Goal: Communication & Community: Answer question/provide support

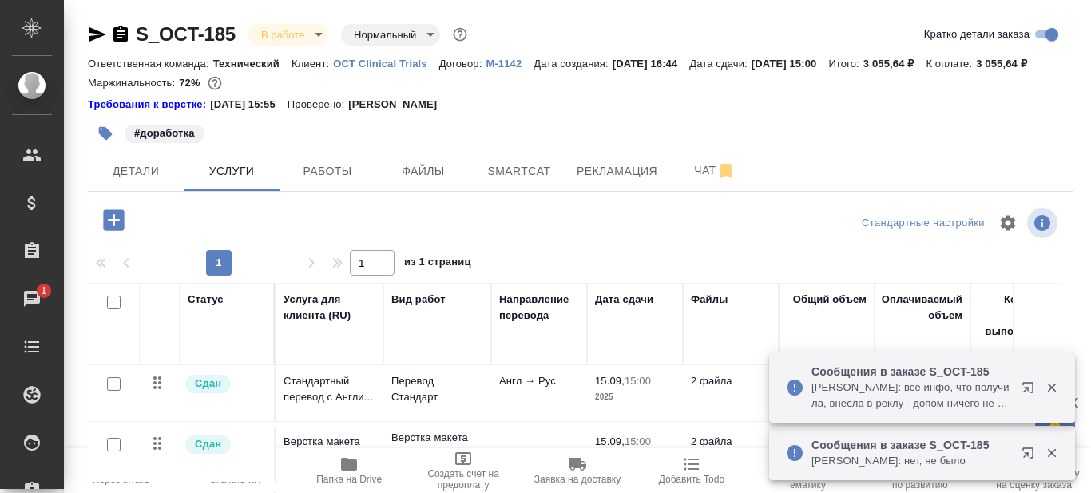
scroll to position [161, 0]
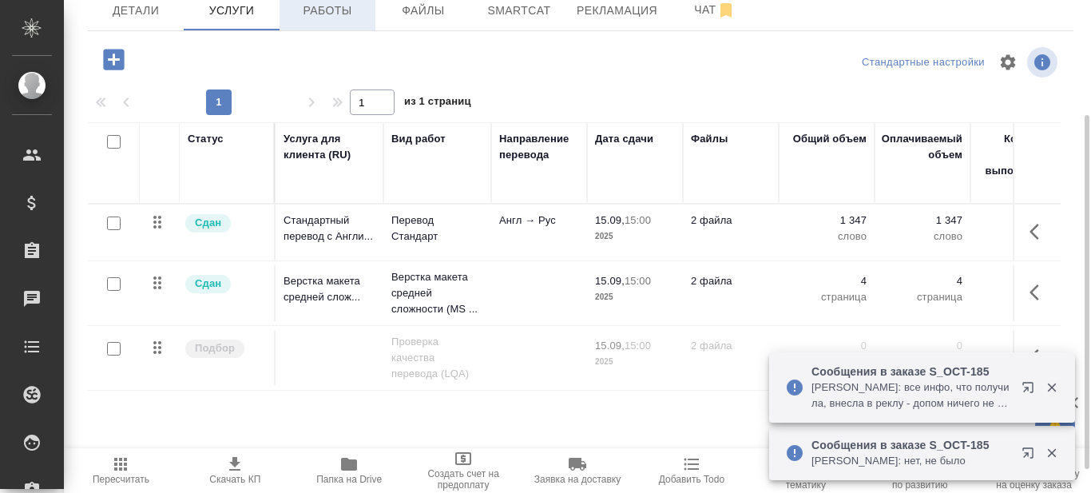
click at [346, 21] on span "Работы" at bounding box center [327, 11] width 77 height 20
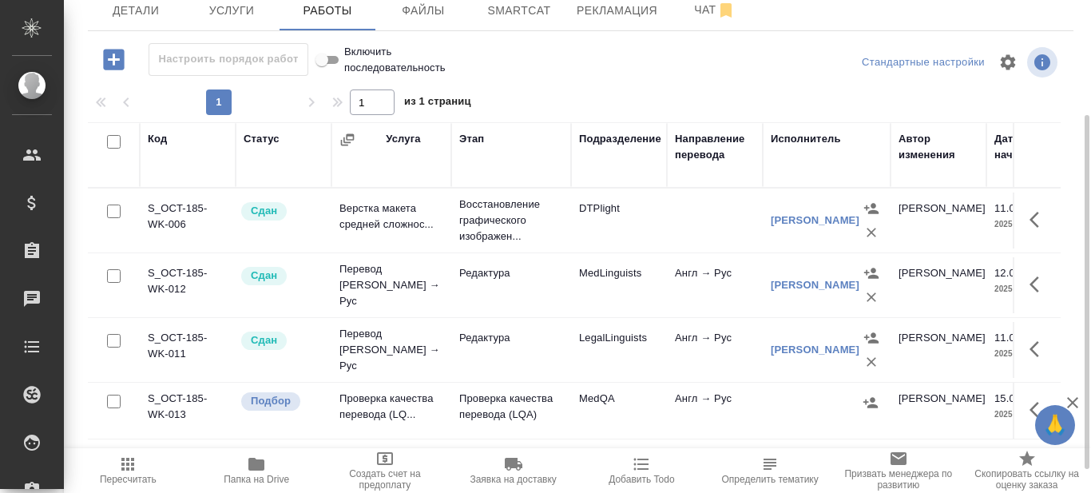
scroll to position [209, 0]
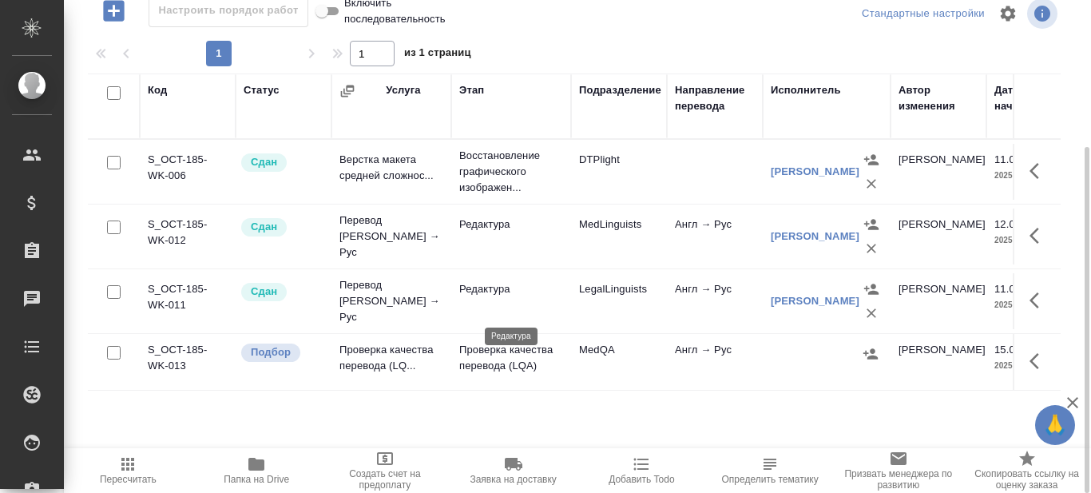
click at [510, 297] on p "Редактура" at bounding box center [511, 289] width 104 height 16
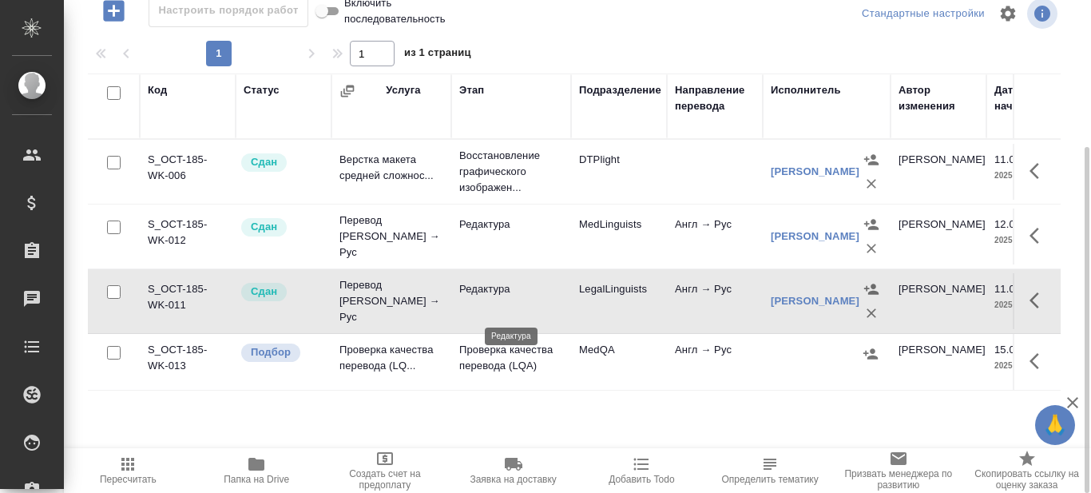
click at [510, 297] on p "Редактура" at bounding box center [511, 289] width 104 height 16
click at [495, 232] on p "Редактура" at bounding box center [511, 224] width 104 height 16
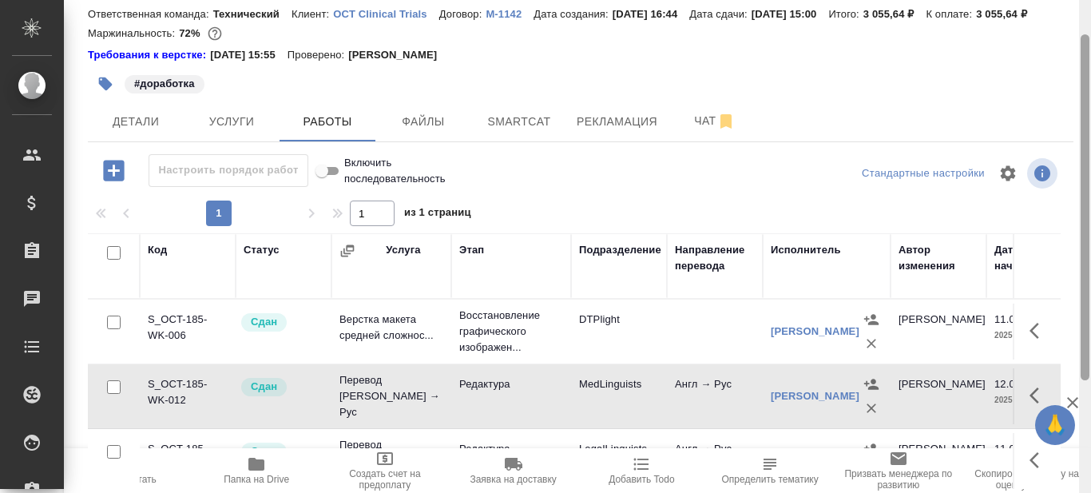
scroll to position [0, 0]
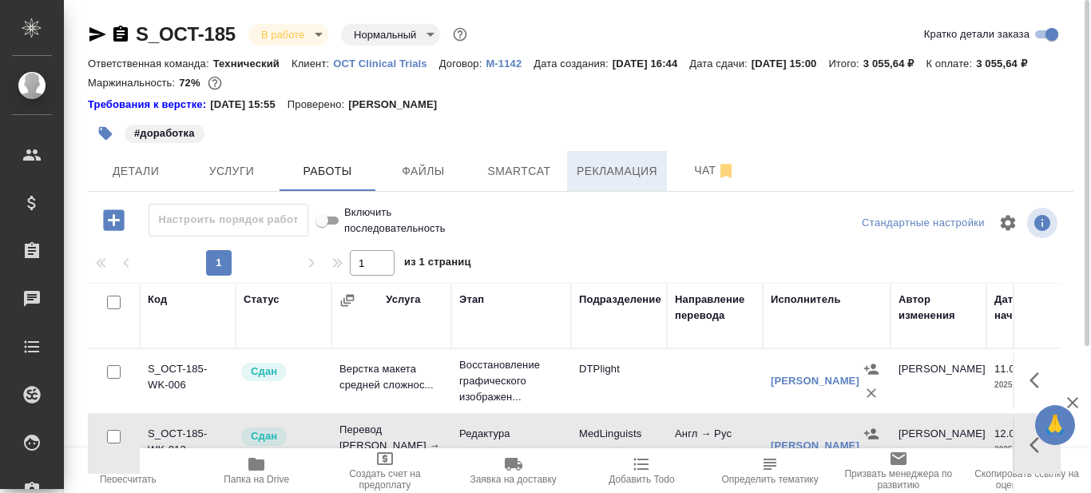
click at [629, 181] on span "Рекламация" at bounding box center [617, 171] width 81 height 20
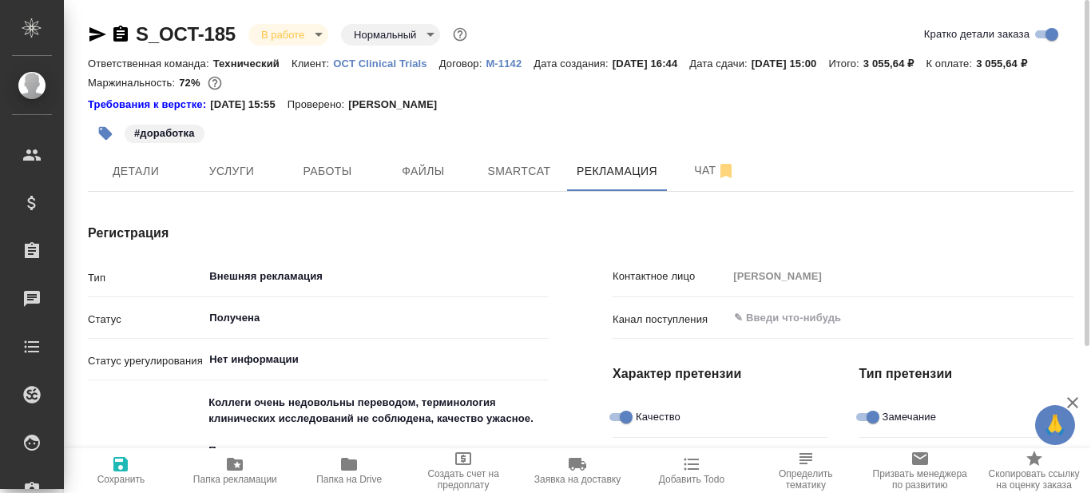
type textarea "x"
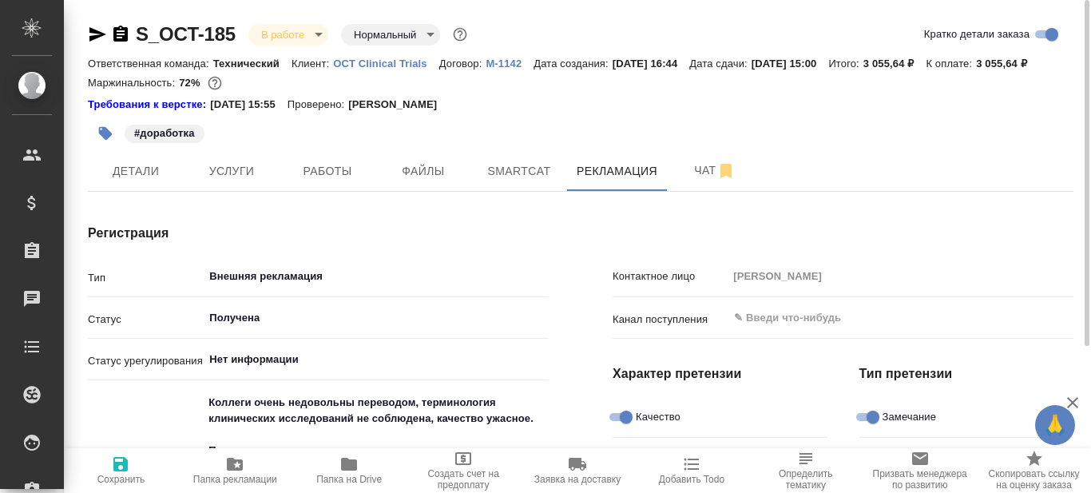
type textarea "x"
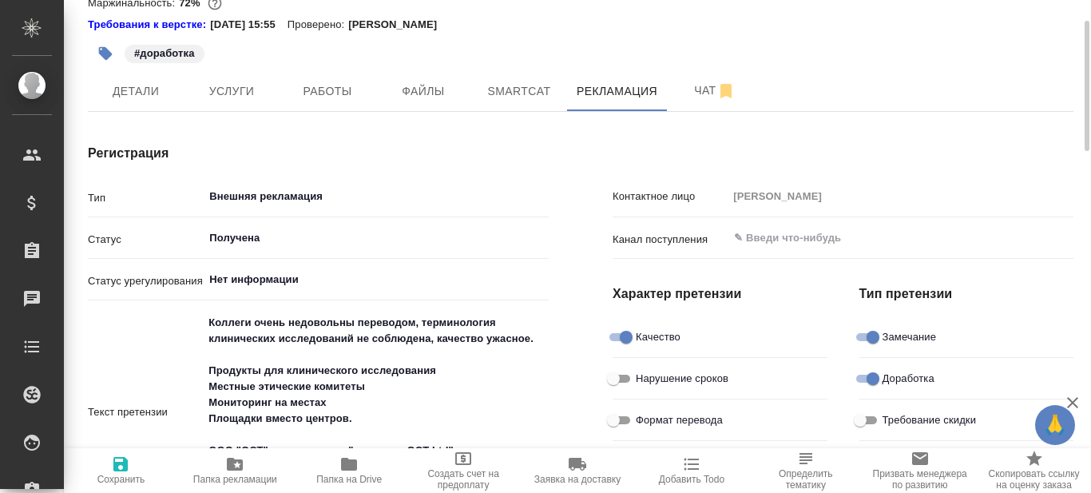
scroll to position [160, 0]
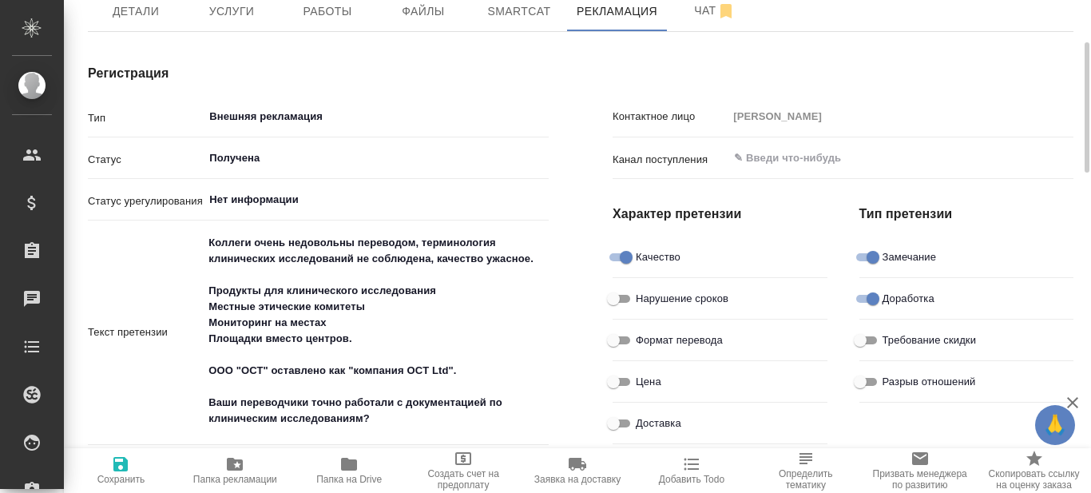
click at [351, 466] on icon "button" at bounding box center [349, 464] width 16 height 13
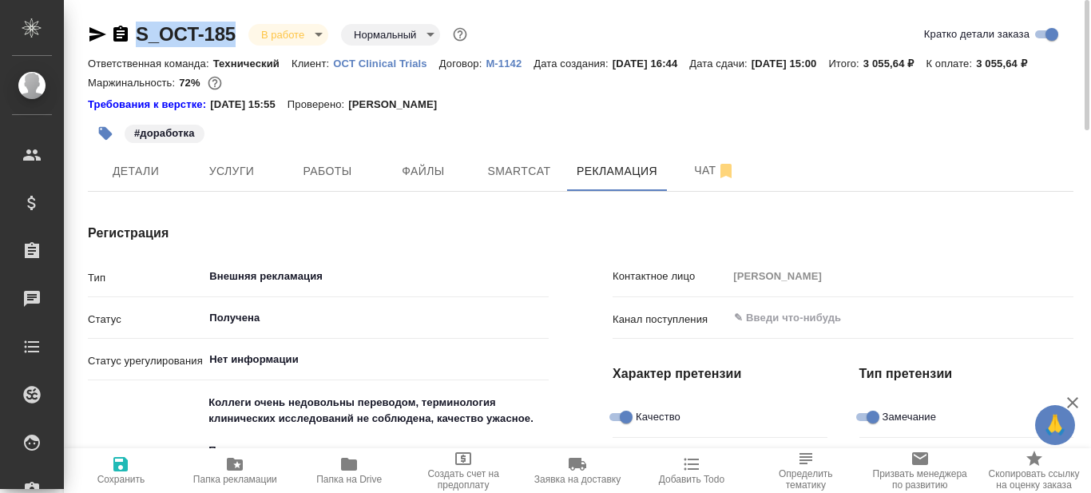
drag, startPoint x: 236, startPoint y: 31, endPoint x: 138, endPoint y: 46, distance: 98.6
click at [138, 46] on div "S_OCT-185 В работе inProgress Нормальный normal" at bounding box center [279, 35] width 383 height 26
copy link "S_OCT-185"
click at [530, 113] on div "Требования к верстке: 07.08.2024 15:55 Проверено: Петрова Валерия" at bounding box center [581, 105] width 986 height 16
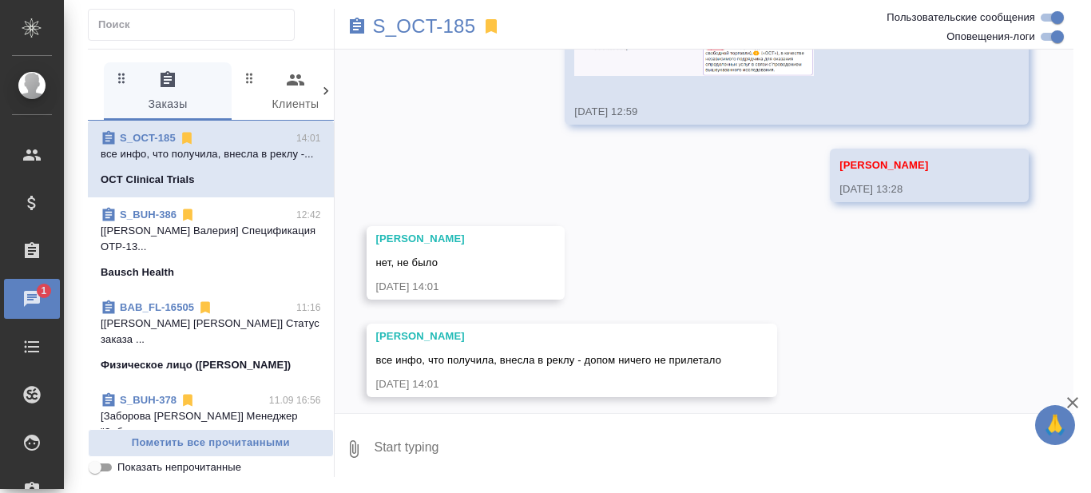
scroll to position [13111, 0]
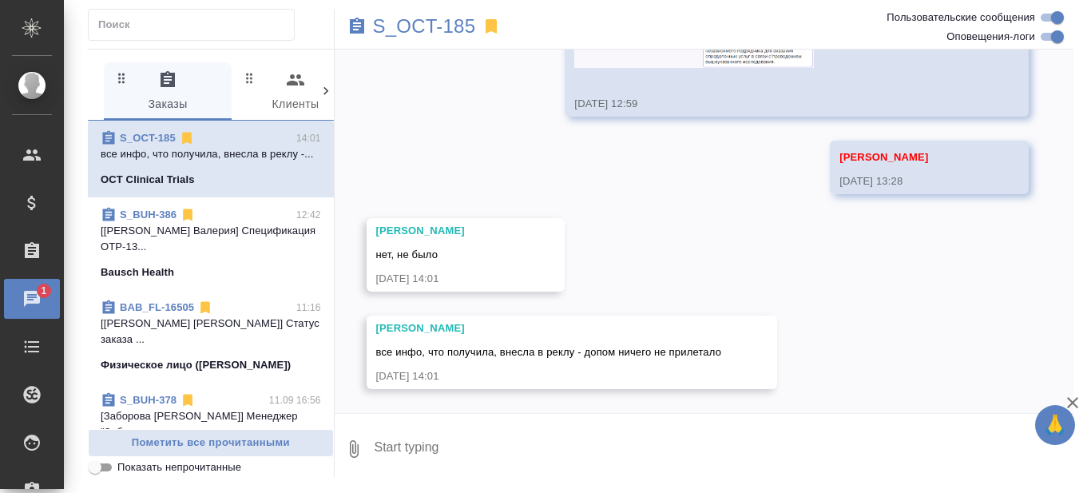
click at [473, 442] on textarea at bounding box center [723, 449] width 701 height 54
click at [447, 450] on textarea at bounding box center [723, 449] width 701 height 54
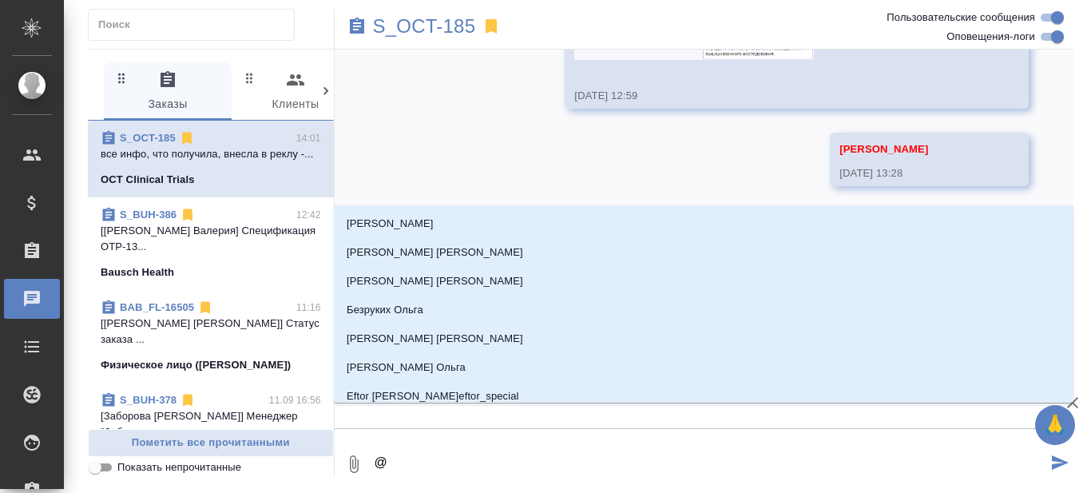
type textarea "@Н"
type input "Н"
type textarea "@Ни"
type input "Ни"
type textarea "@Ник"
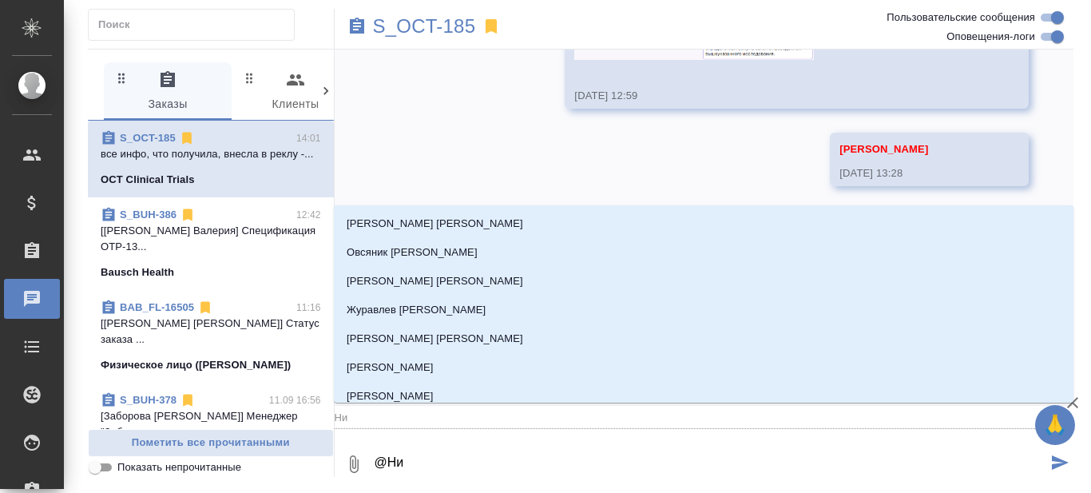
type input "Ник"
type textarea "@Ники"
type input "Ники"
type textarea "@Никиф"
type input "Никиф"
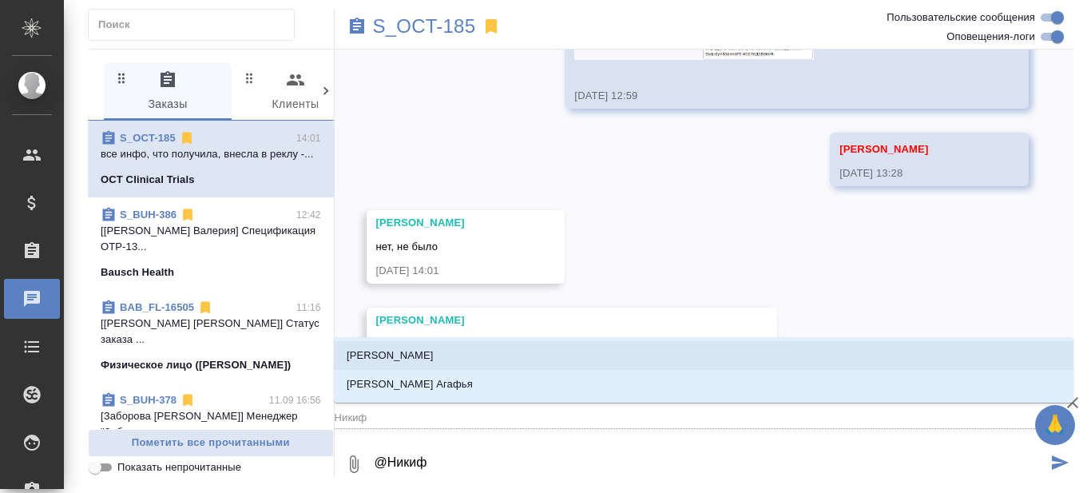
click at [430, 352] on p "Никифорова Валерия" at bounding box center [390, 355] width 87 height 16
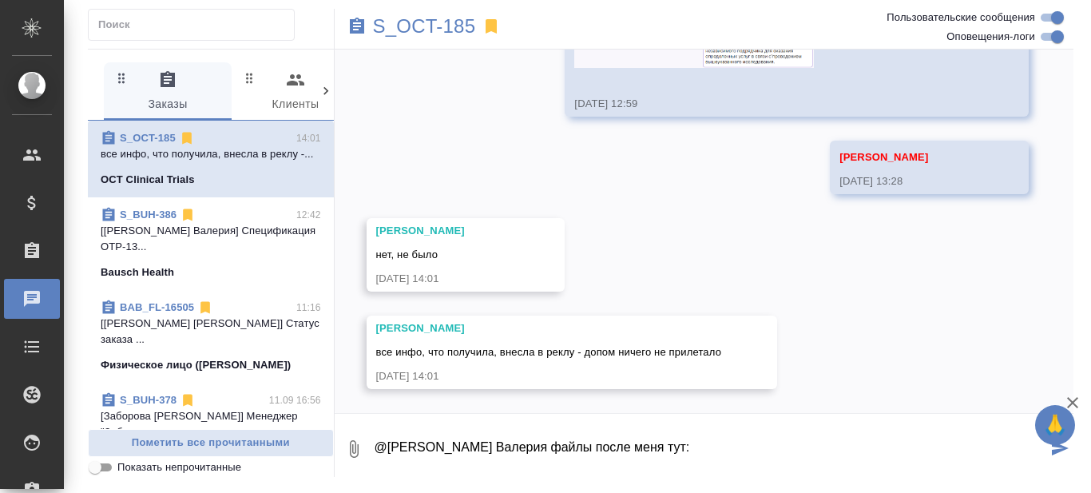
paste textarea "https://drive.awatera.com/s/LqB5zbGQSGQ8ieP"
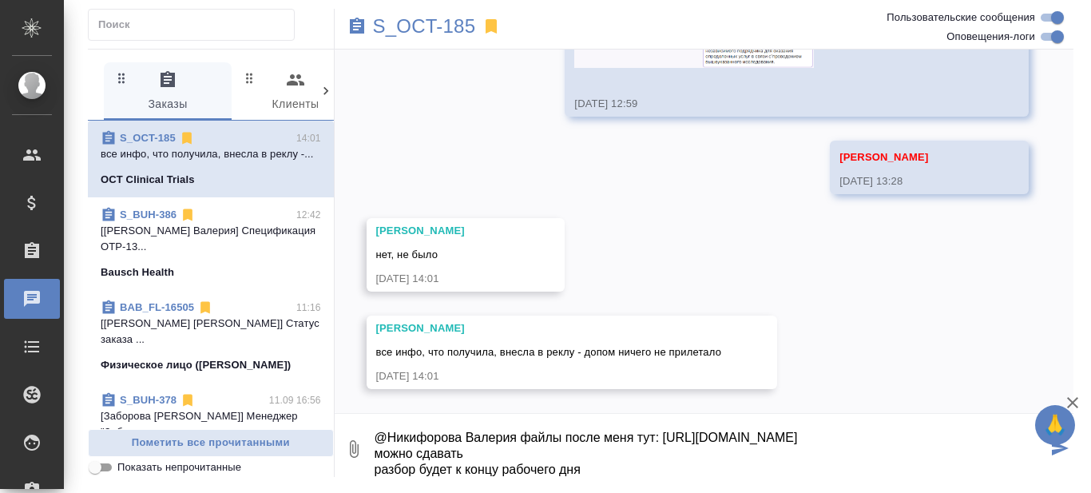
type textarea "@Никифорова Валерия файлы после меня тут: https://drive.awatera.com/s/LqB5zbGQS…"
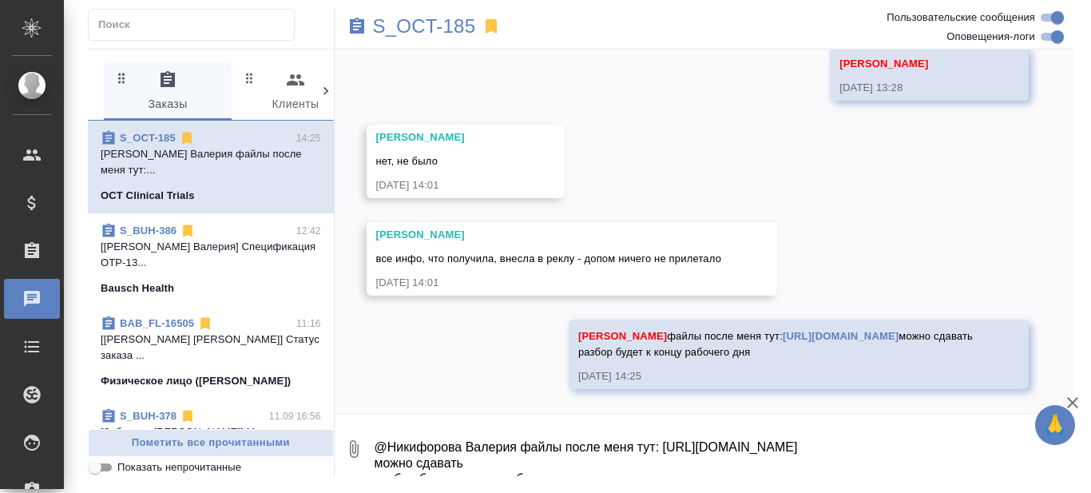
scroll to position [13236, 0]
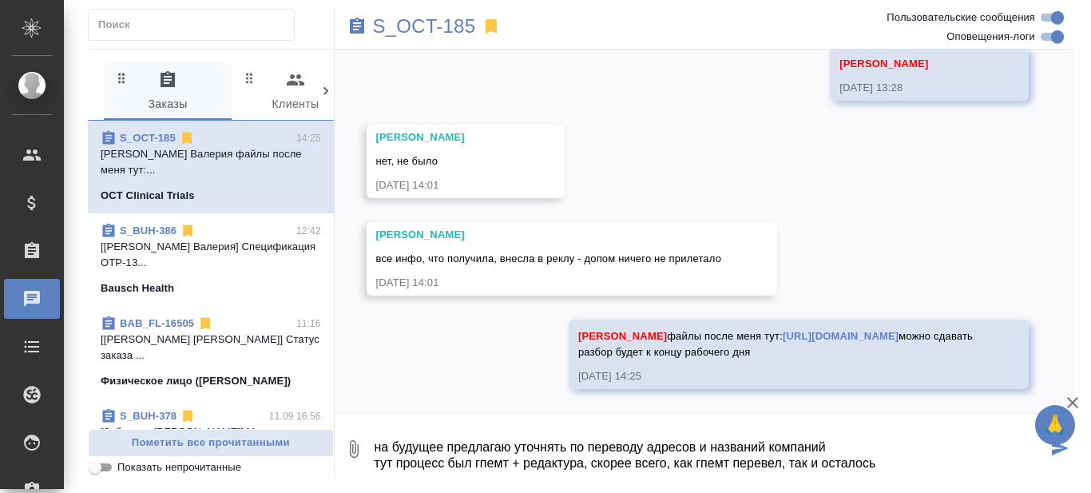
type textarea "на будущее предлагаю уточнять по переводу адресов и названий компаний тут проце…"
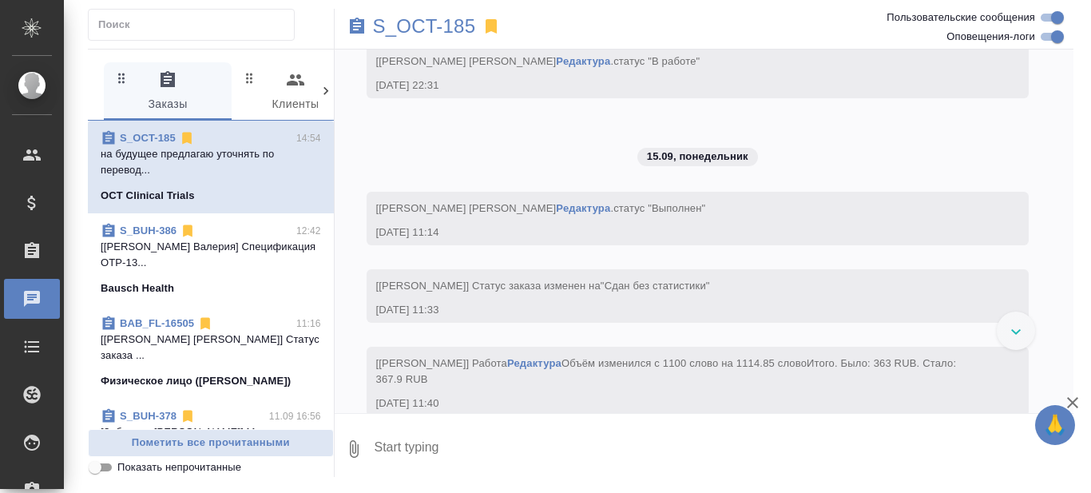
scroll to position [10311, 0]
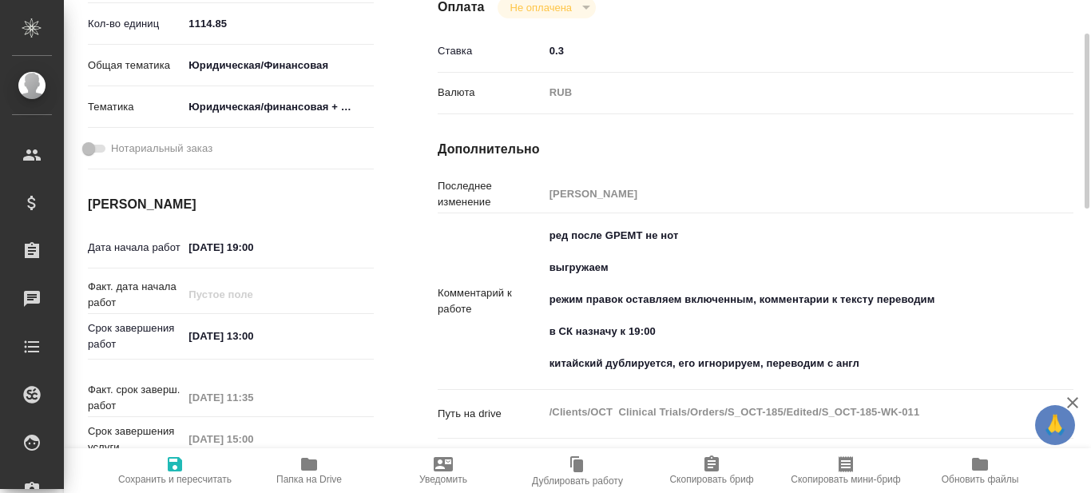
scroll to position [319, 0]
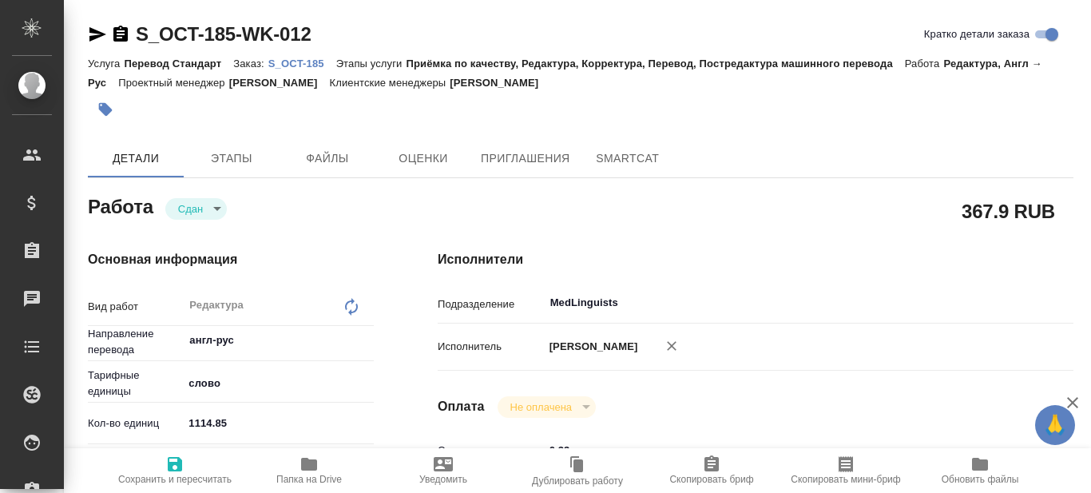
type textarea "x"
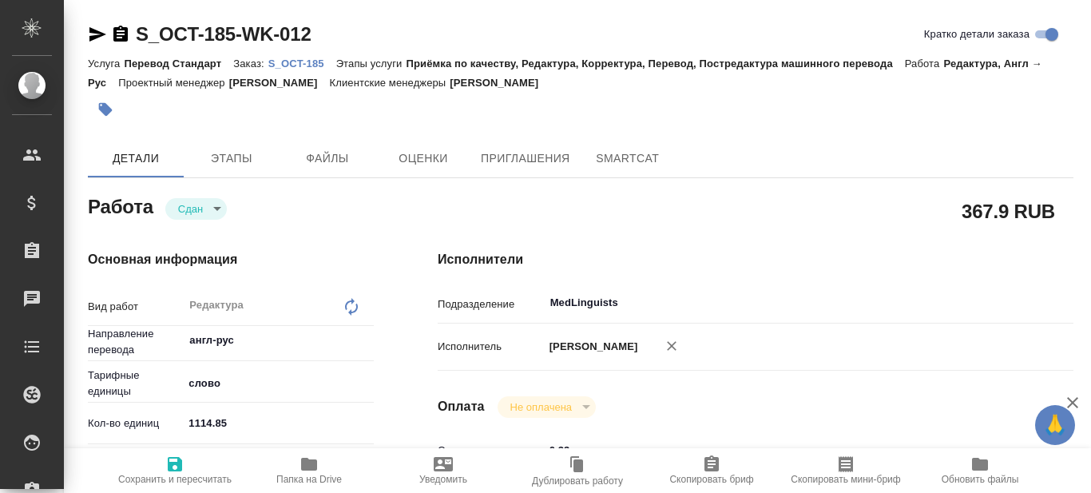
type textarea "x"
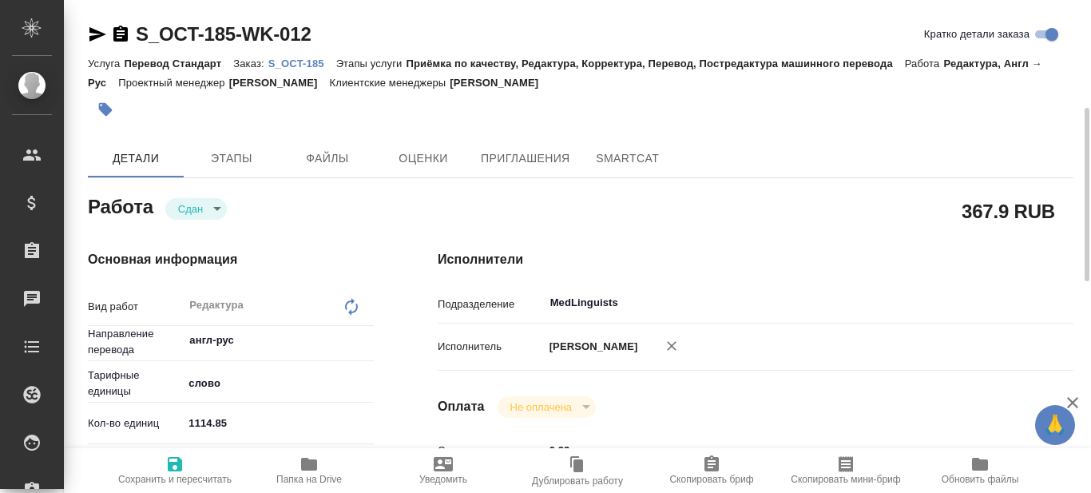
type textarea "x"
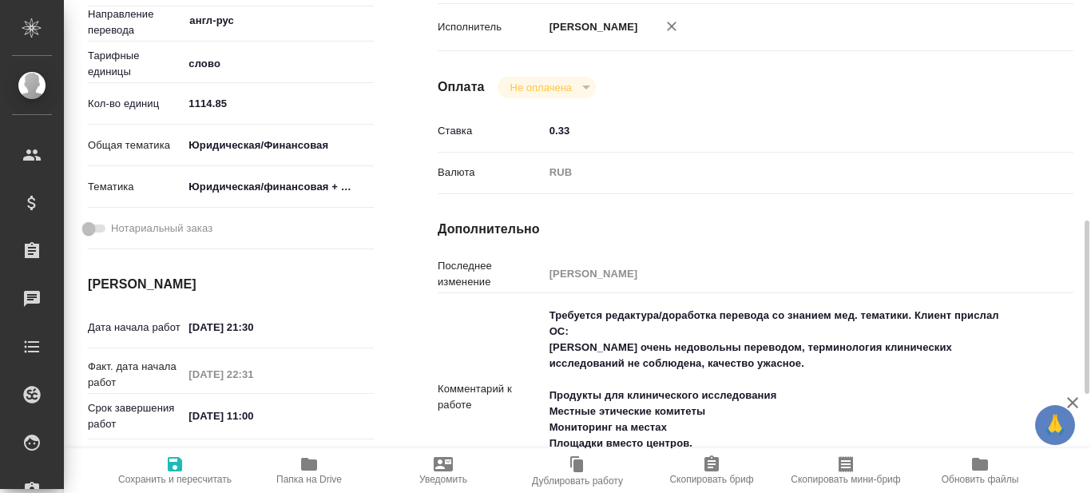
scroll to position [399, 0]
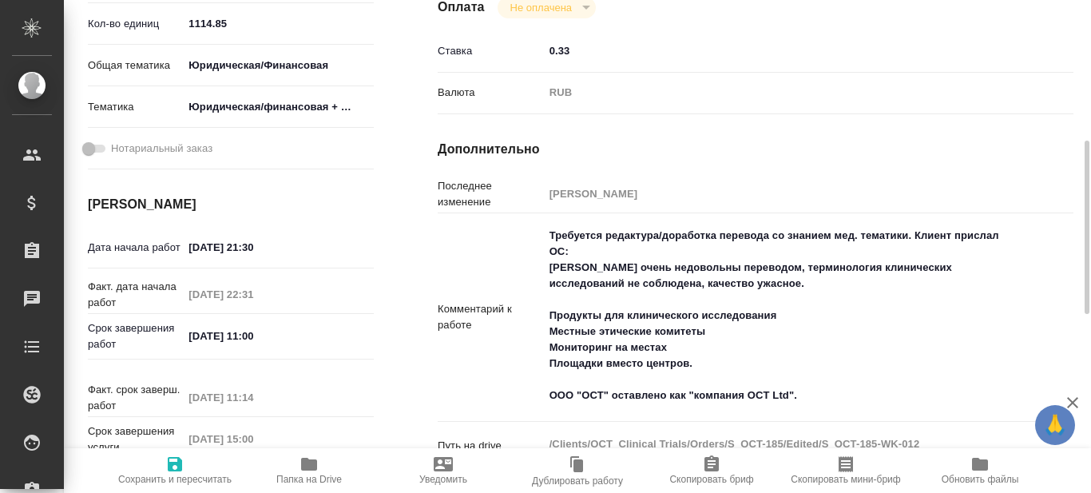
type textarea "x"
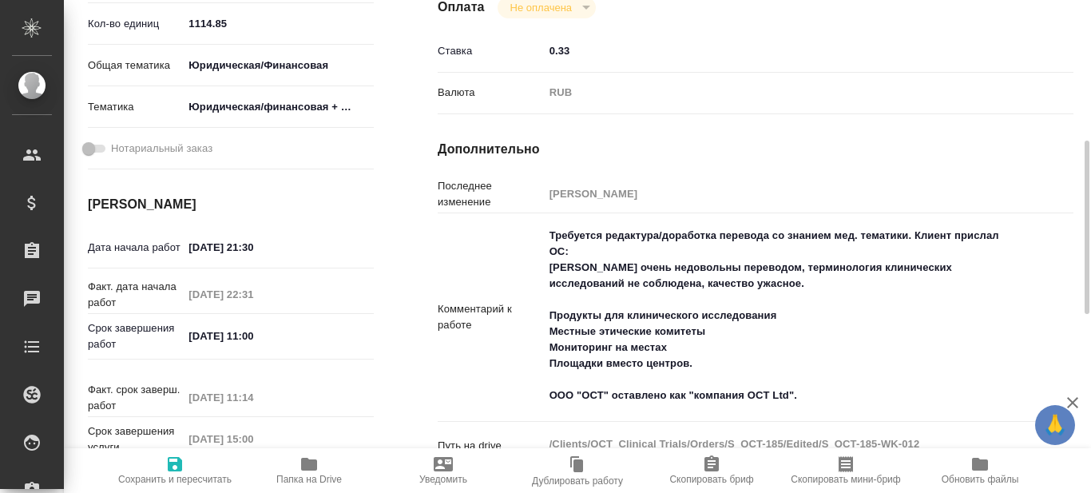
type textarea "x"
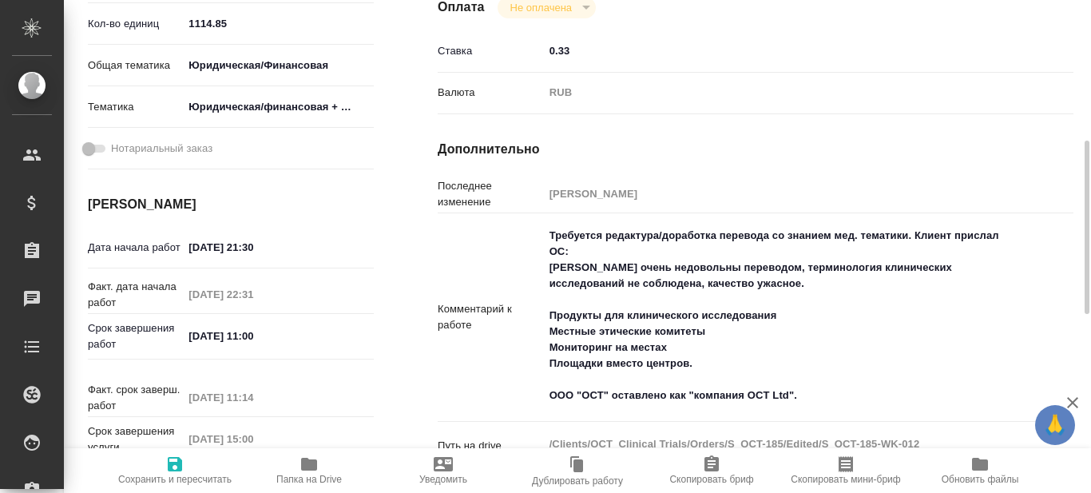
scroll to position [240, 0]
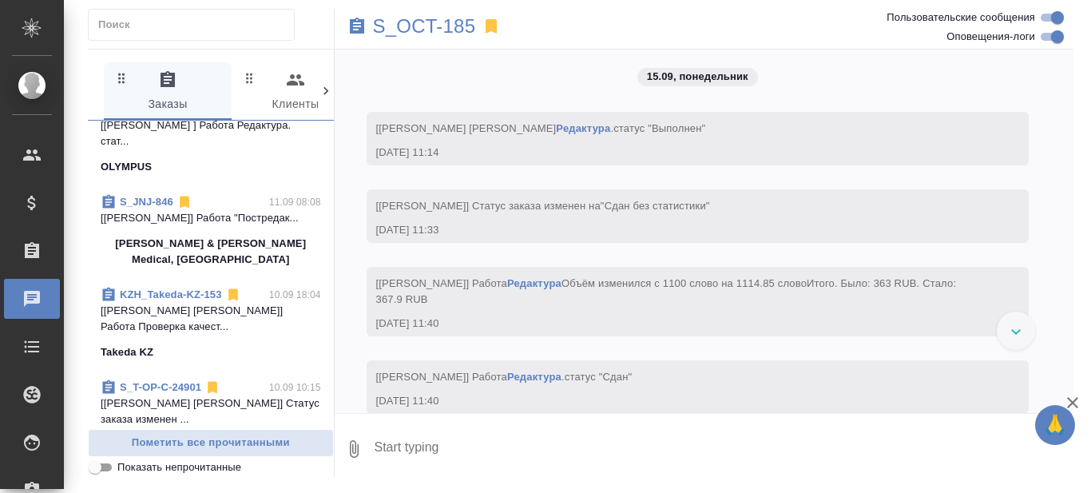
scroll to position [479, 0]
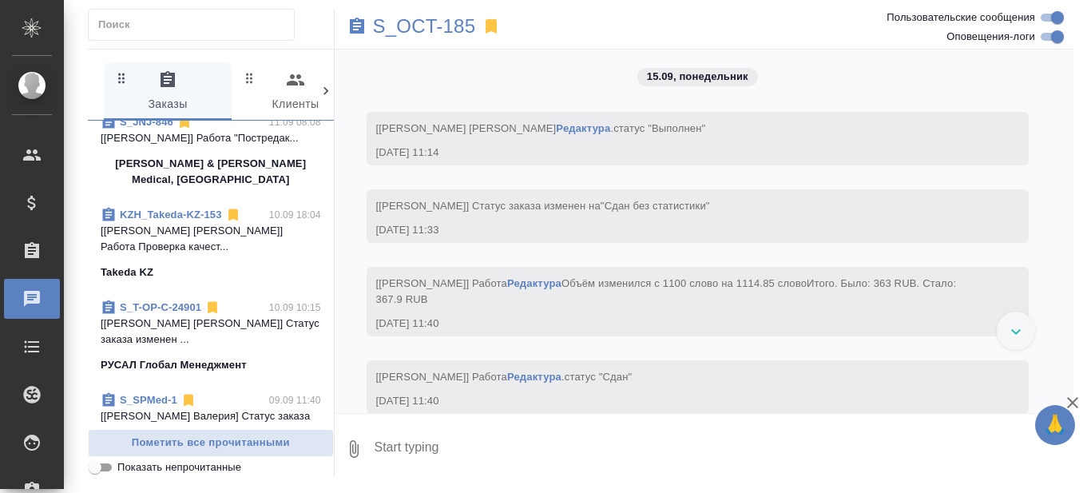
click at [181, 214] on link "KZH_Takeda-KZ-153" at bounding box center [171, 214] width 102 height 12
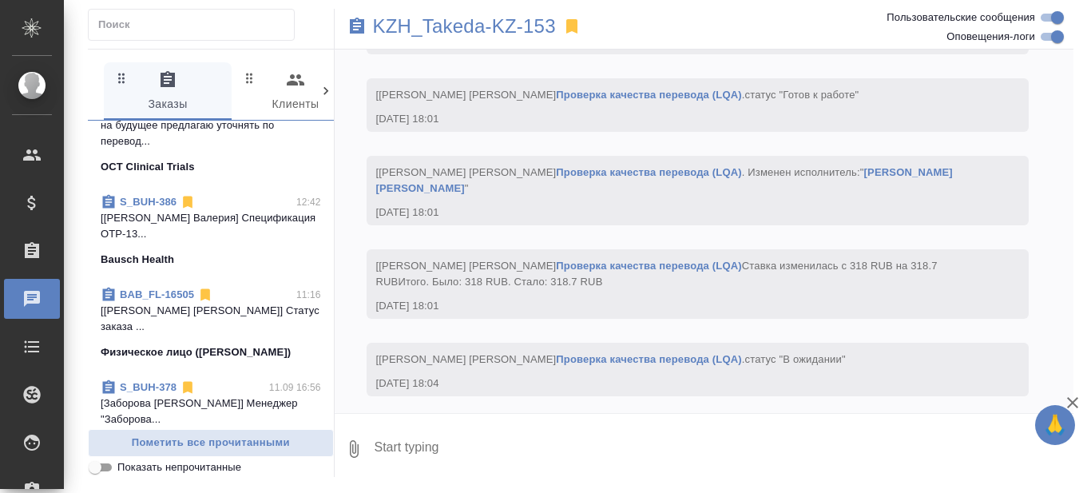
scroll to position [0, 0]
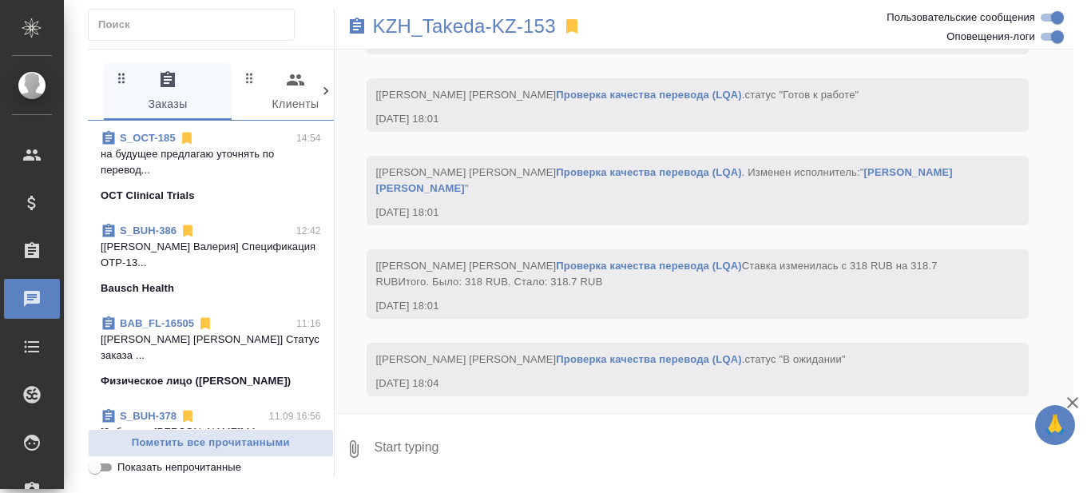
click at [240, 163] on p "на будущее предлагаю уточнять по перевод..." at bounding box center [211, 162] width 220 height 32
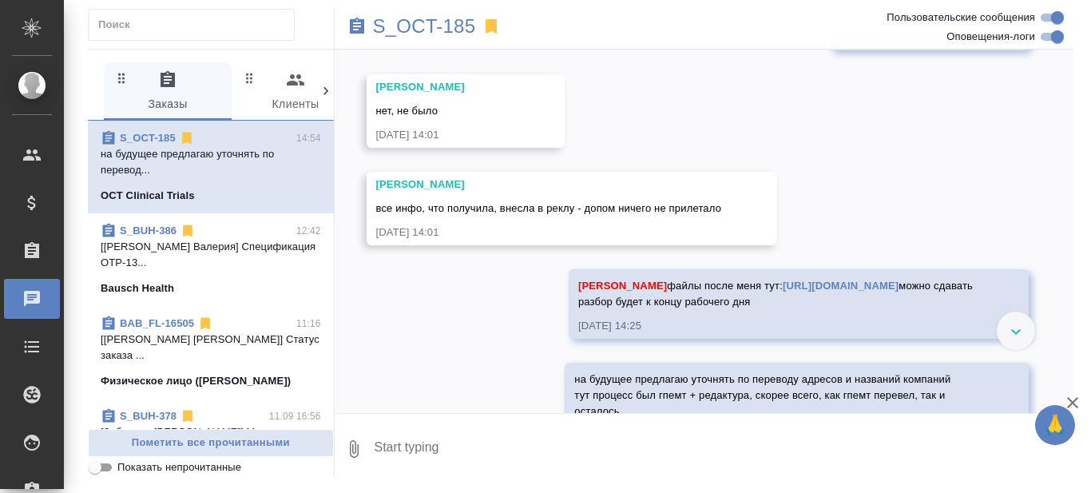
scroll to position [13177, 0]
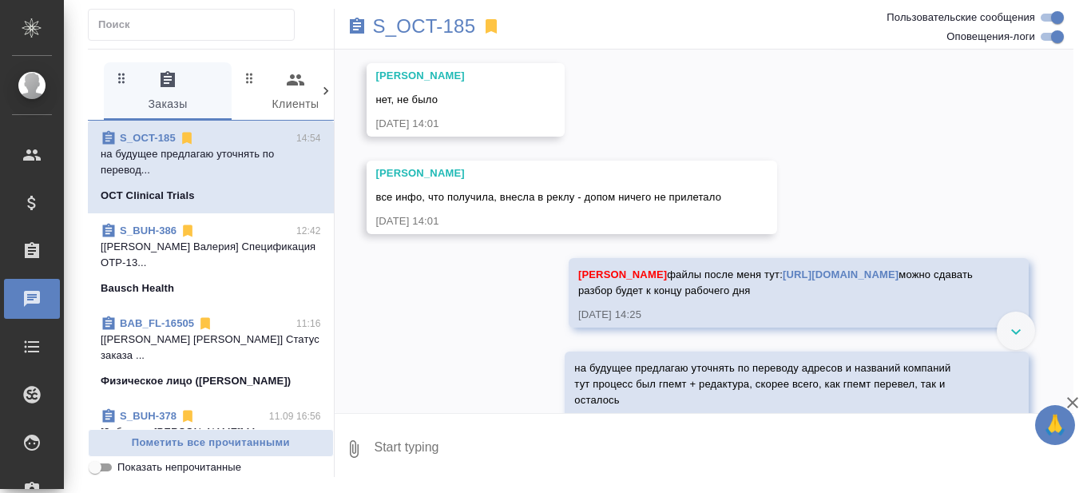
drag, startPoint x: 440, startPoint y: 454, endPoint x: 1015, endPoint y: 347, distance: 584.8
click at [440, 453] on textarea at bounding box center [723, 449] width 701 height 54
click at [1012, 331] on icon at bounding box center [1016, 332] width 10 height 6
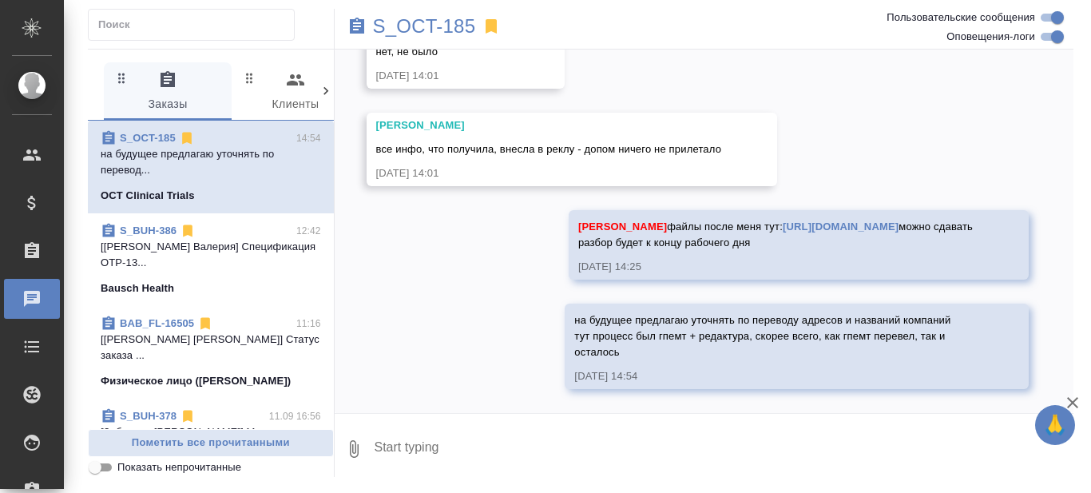
scroll to position [13346, 0]
click at [420, 439] on textarea at bounding box center [723, 449] width 701 height 54
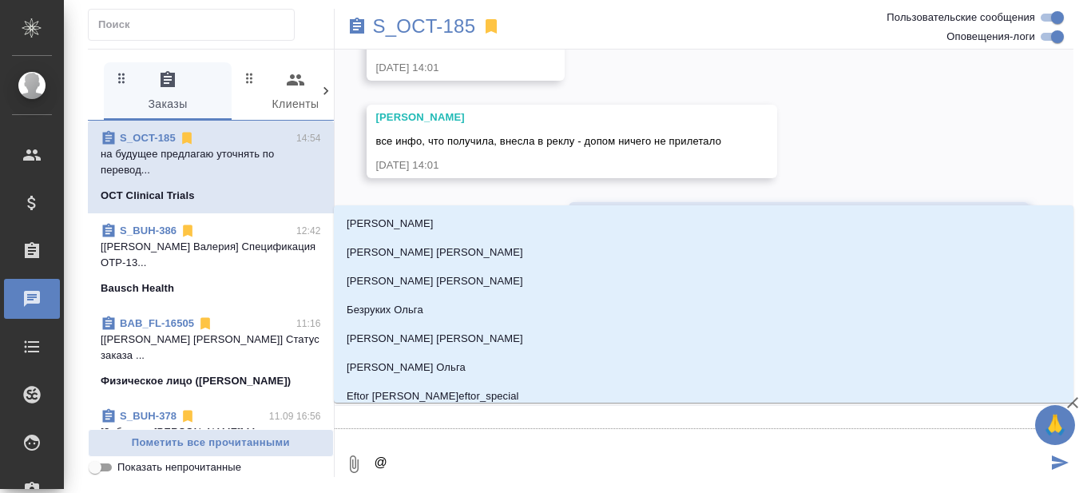
type textarea "@Н"
type input "[PERSON_NAME]"
type textarea "@Ни"
type input "Ни"
type textarea "@Ник"
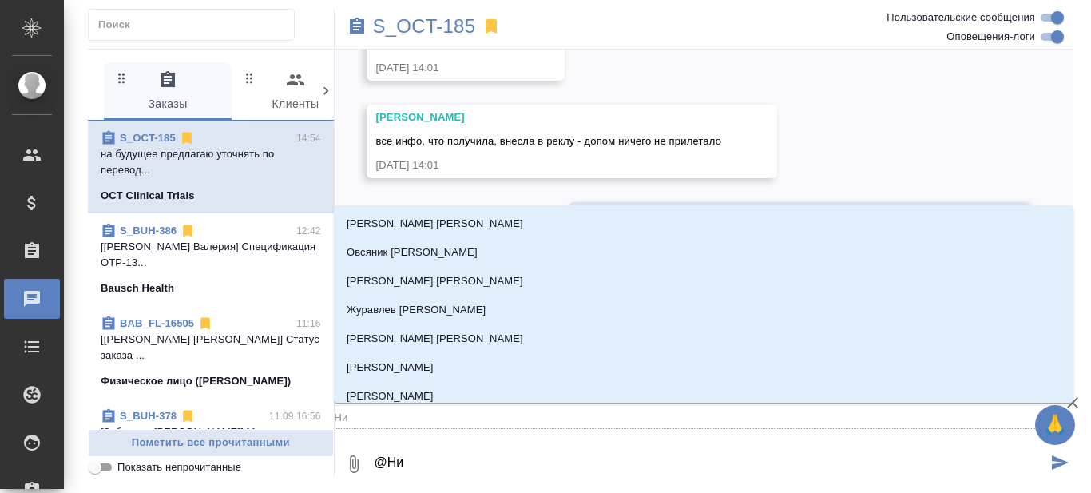
type input "Ник"
type textarea "@Ники"
type input "Ники"
type textarea "@Никиф"
type input "Никиф"
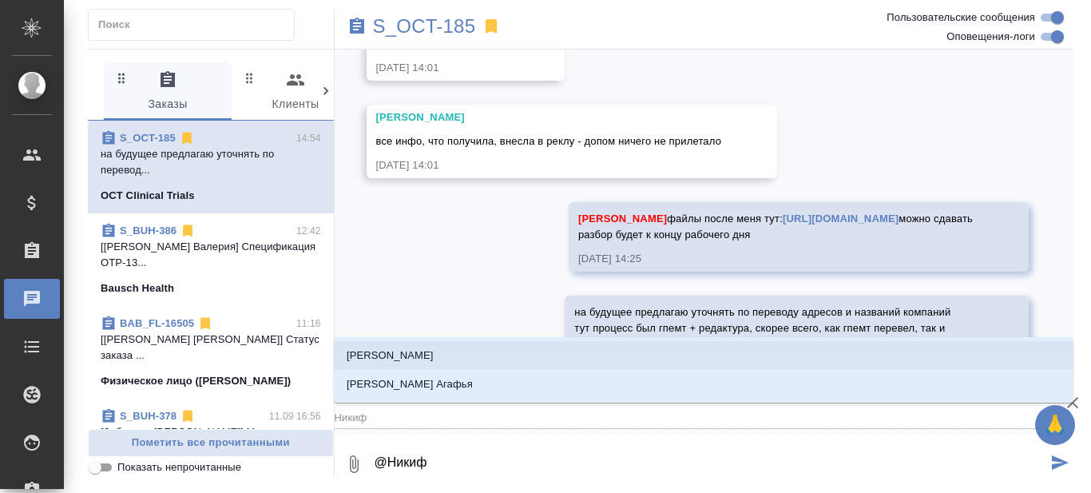
click at [459, 355] on li "Никифорова Валерия" at bounding box center [704, 355] width 740 height 29
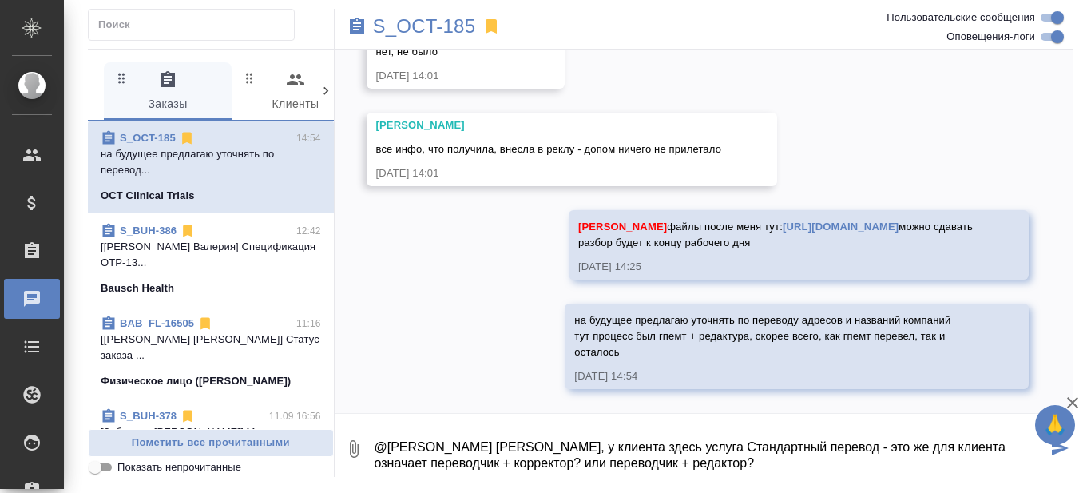
type textarea "@Никифорова Валерия Лер, у клиента здесь услуга Стандартный перевод - это же дл…"
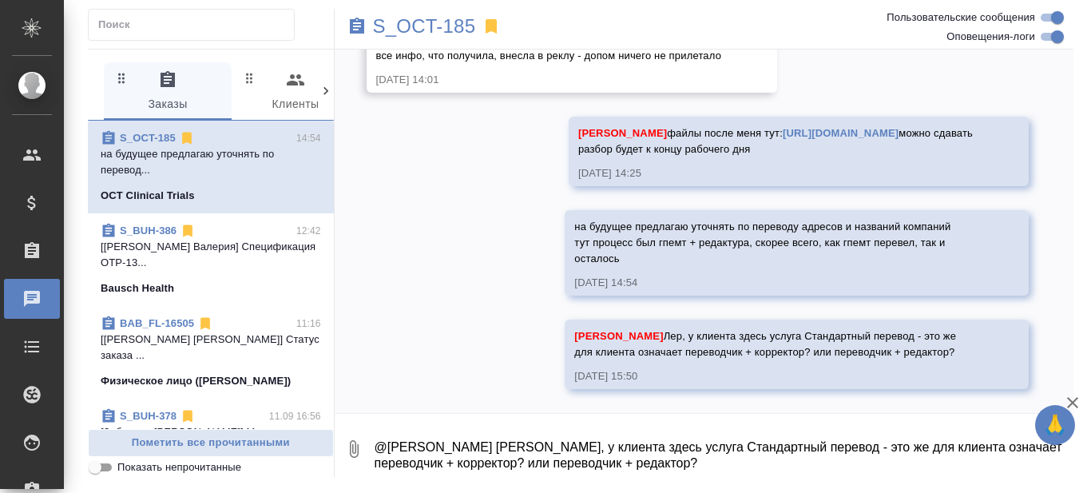
scroll to position [13455, 0]
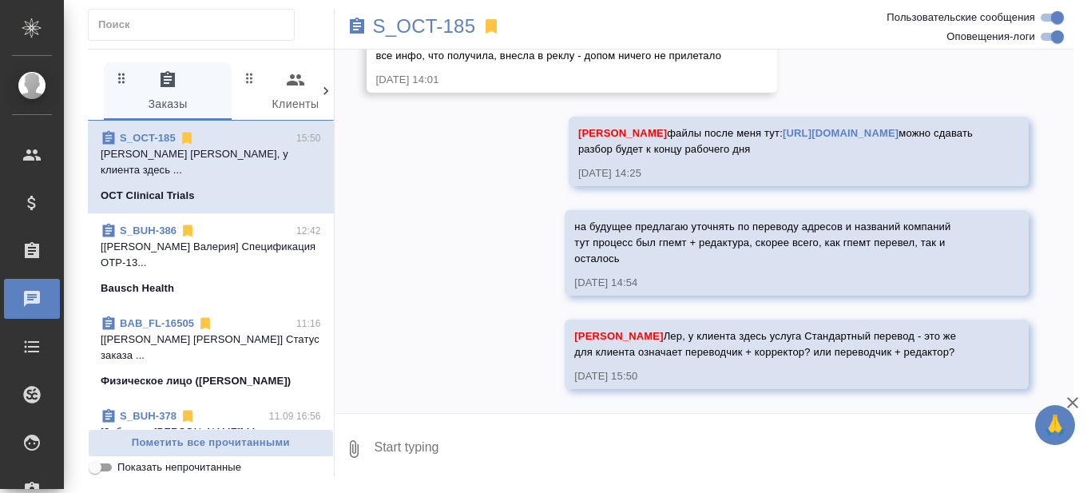
paste textarea "у"
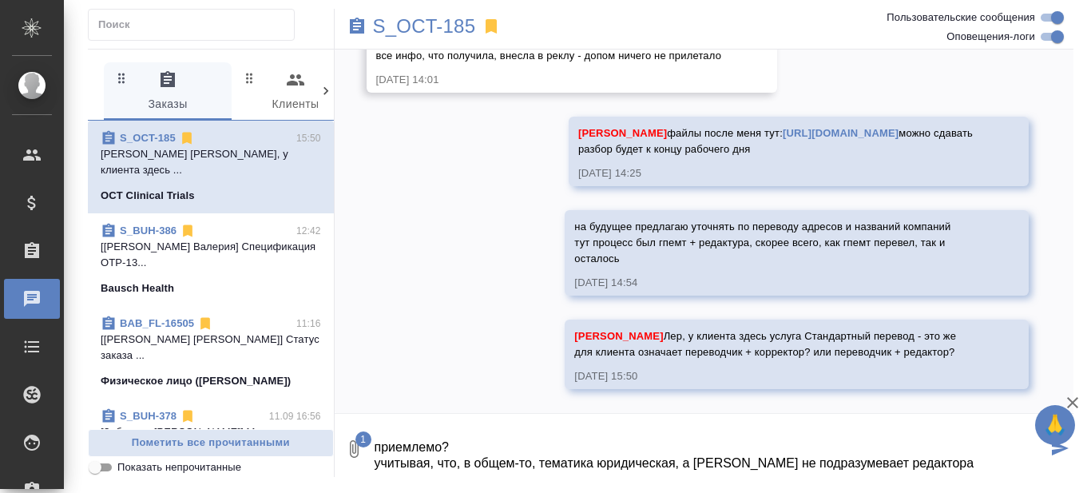
type textarea "приемлемо? учитывая, что, в общем-то, тематика юридическая, а Тариф не подразум…"
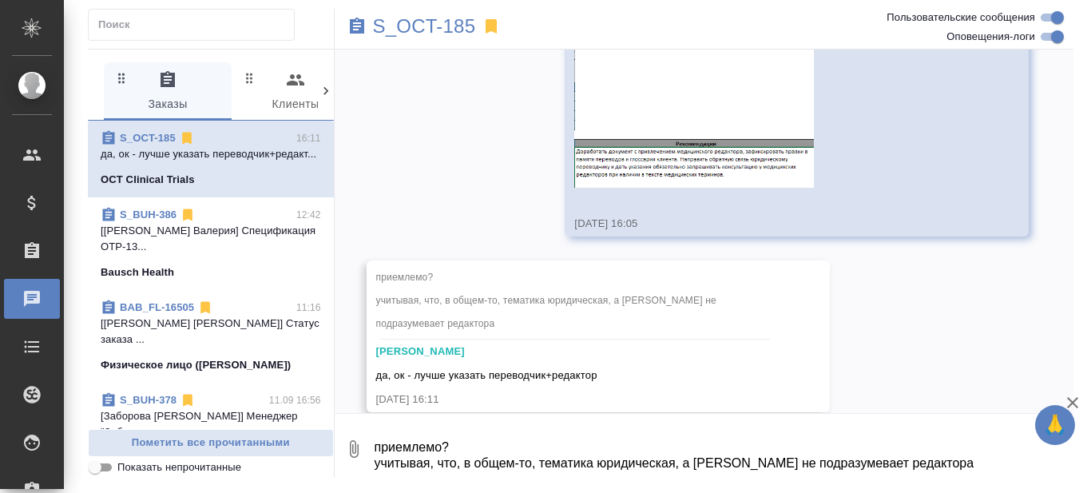
scroll to position [13981, 0]
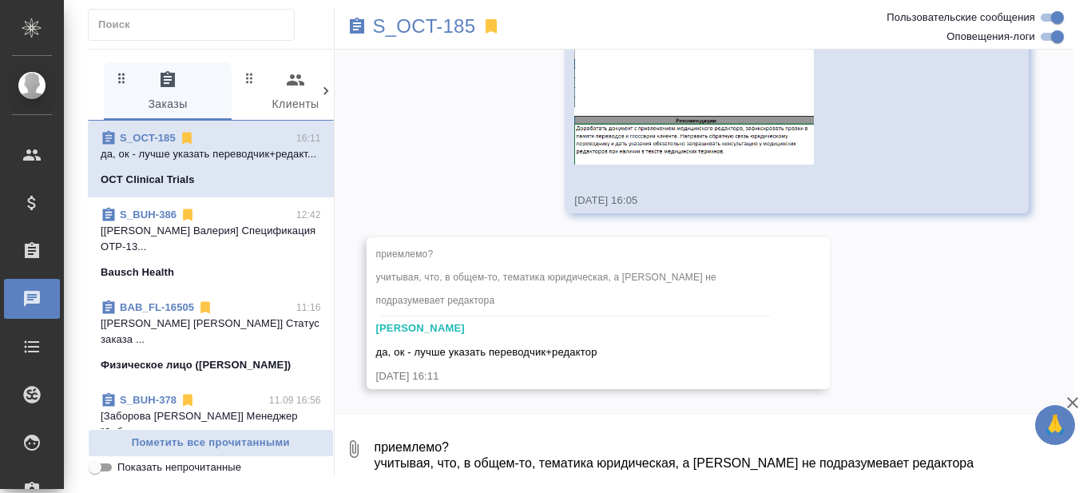
click at [453, 449] on textarea "приемлемо? учитывая, что, в общем-то, тематика юридическая, а Тариф не подразум…" at bounding box center [723, 449] width 701 height 54
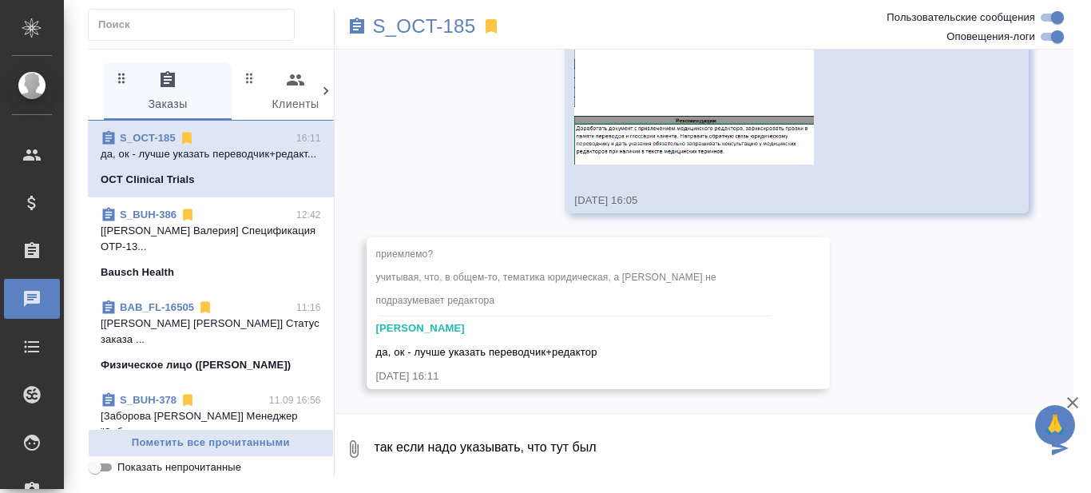
type textarea "так если надо указывать, что тут был"
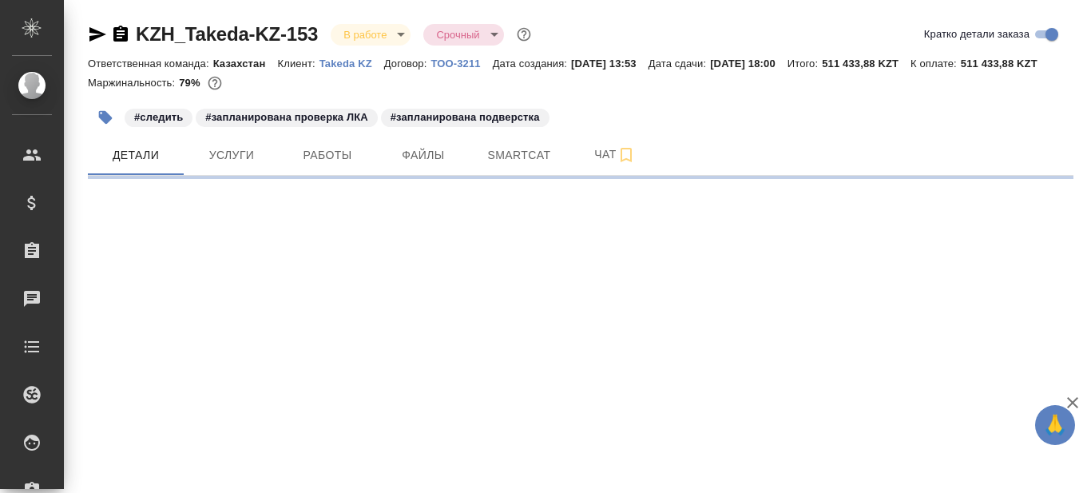
select select "RU"
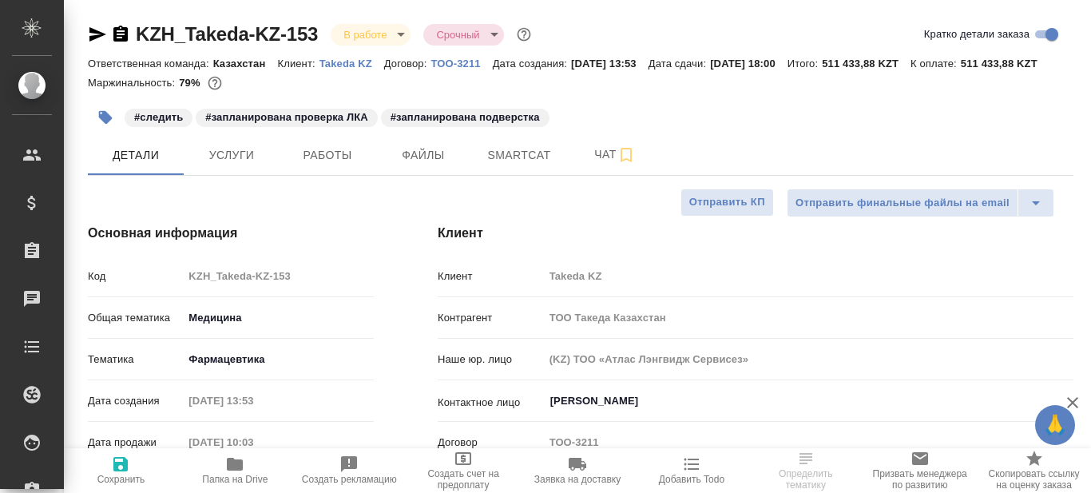
type textarea "x"
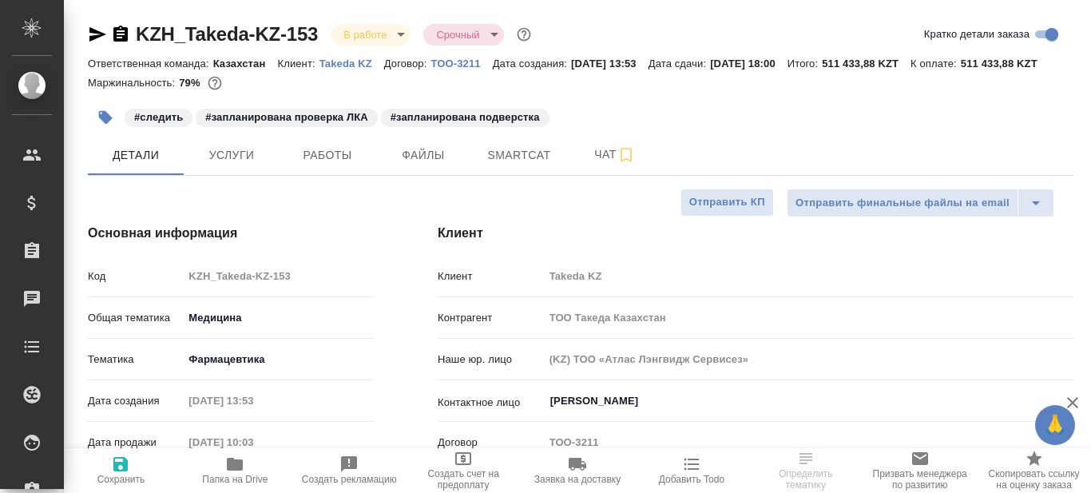
type textarea "x"
type input "Валеев Динар"
type input "Журавлев Денис"
type textarea "x"
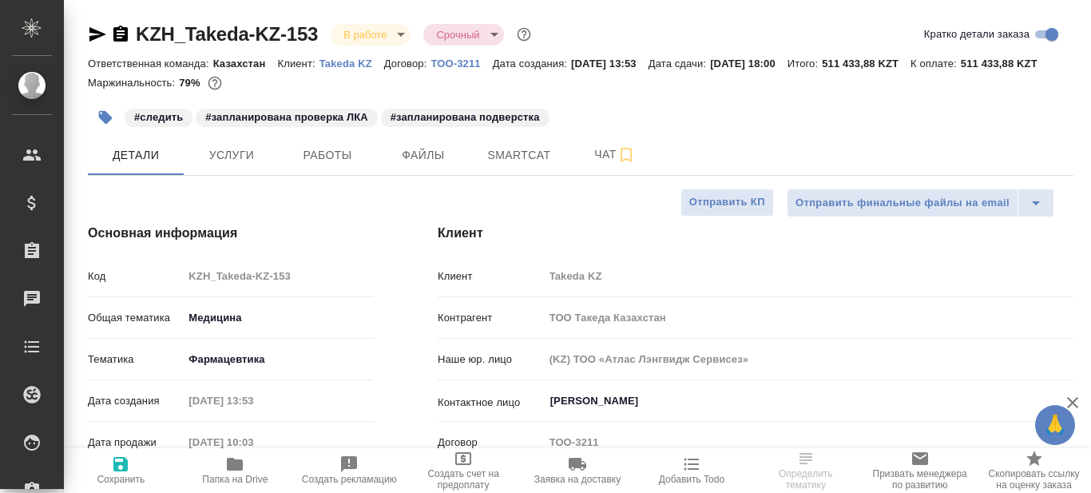
type textarea "x"
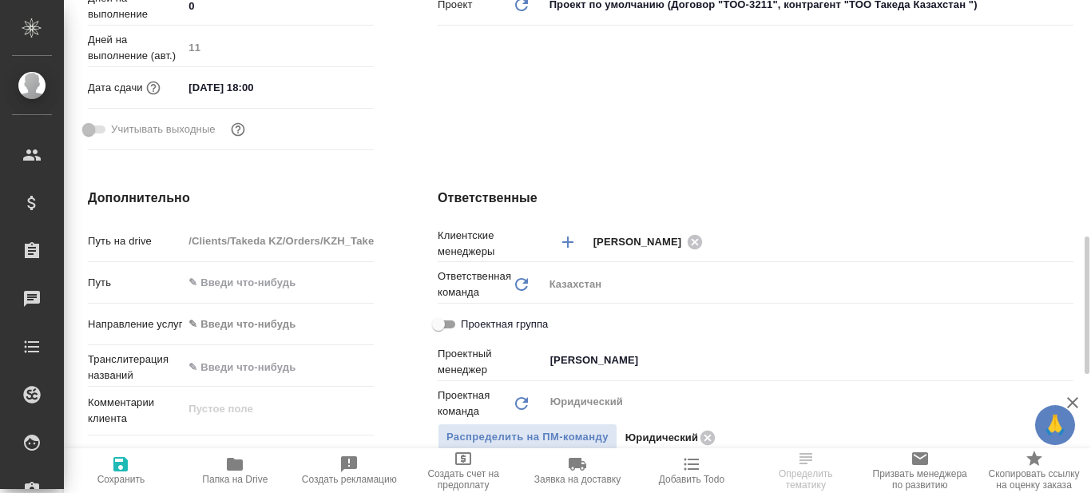
scroll to position [639, 0]
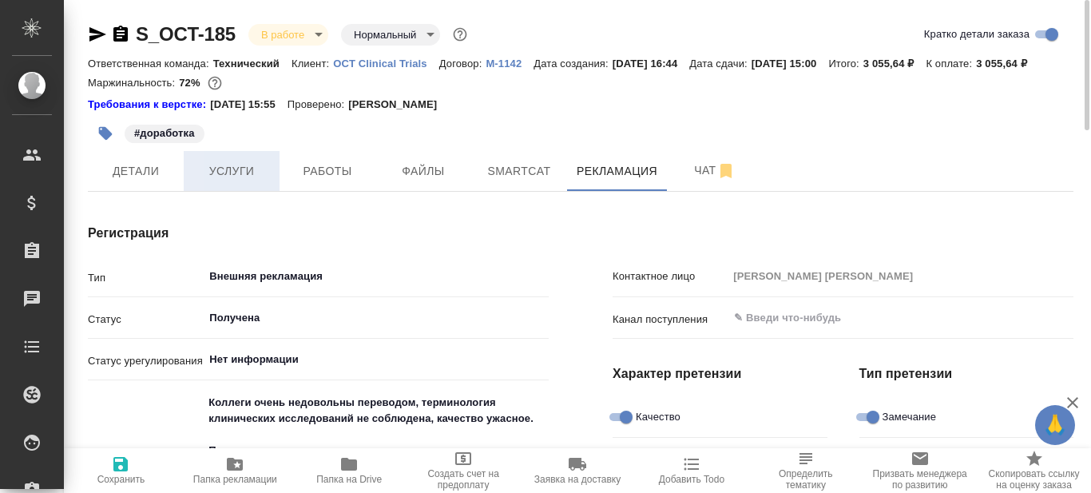
click at [228, 181] on span "Услуги" at bounding box center [231, 171] width 77 height 20
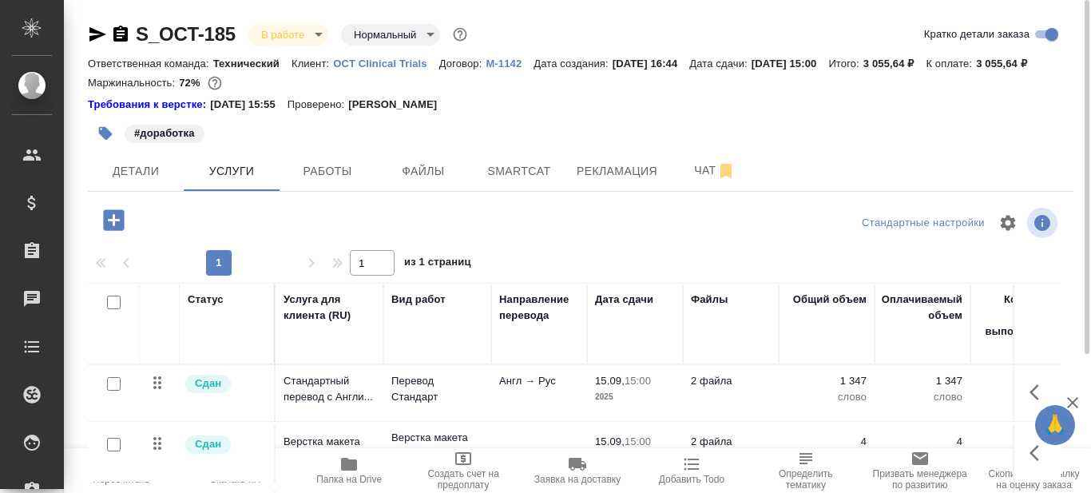
click at [95, 30] on icon "button" at bounding box center [97, 34] width 17 height 14
